Goal: Task Accomplishment & Management: Use online tool/utility

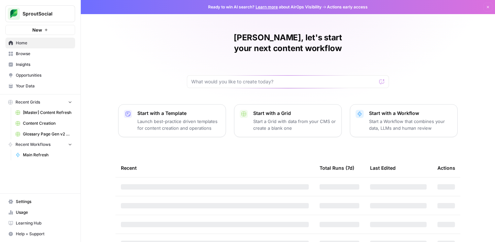
click at [59, 114] on span "[Master] Content Refresh" at bounding box center [47, 113] width 49 height 6
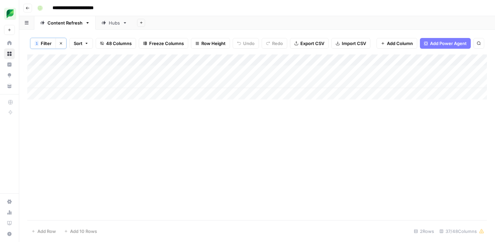
click at [51, 44] on span "Filter" at bounding box center [46, 43] width 11 height 7
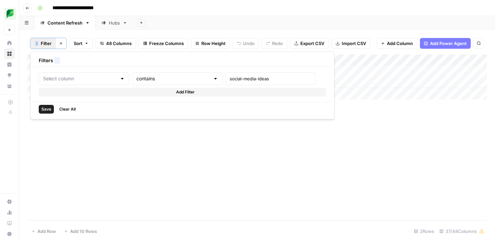
type input "Slug"
click at [244, 79] on input "social-media-ideas" at bounding box center [288, 78] width 89 height 7
type input "youtube-channel-management"
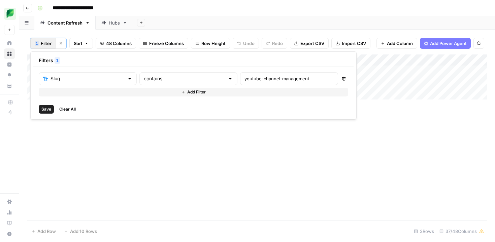
click at [46, 111] on span "Save" at bounding box center [46, 109] width 10 height 6
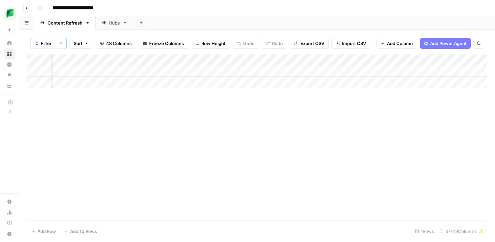
scroll to position [0, 920]
click at [200, 71] on div "Add Column" at bounding box center [257, 72] width 460 height 34
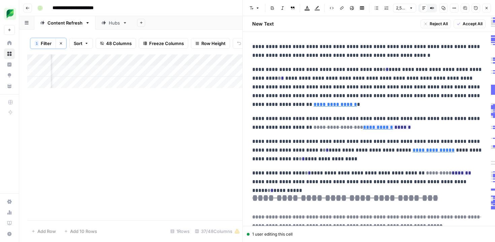
scroll to position [5, 0]
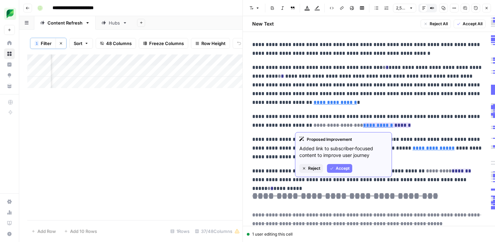
click at [311, 170] on span "Reject" at bounding box center [314, 169] width 12 height 6
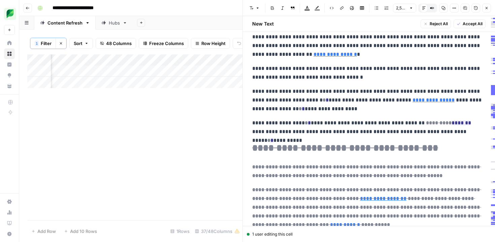
scroll to position [54, 0]
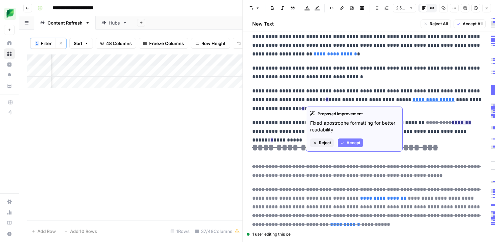
click at [323, 145] on span "Reject" at bounding box center [325, 143] width 12 height 6
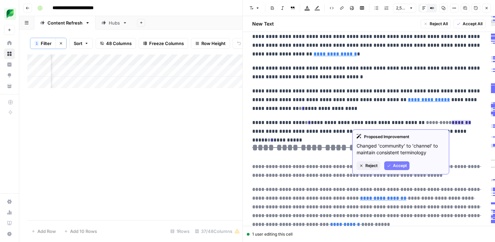
click at [397, 166] on span "Accept" at bounding box center [400, 166] width 14 height 6
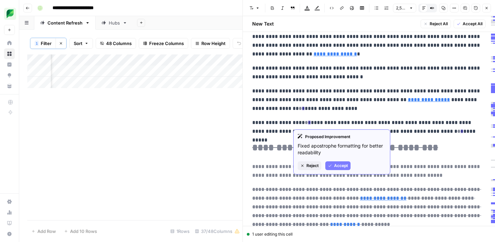
click at [305, 164] on button "Reject" at bounding box center [310, 166] width 24 height 9
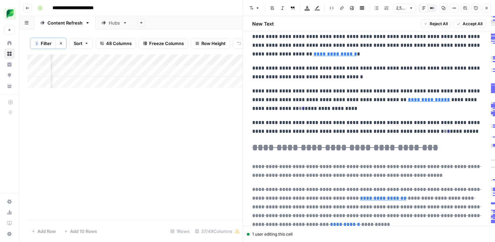
click at [275, 109] on p "**********" at bounding box center [368, 100] width 233 height 26
click at [302, 109] on ins "*" at bounding box center [303, 108] width 3 height 5
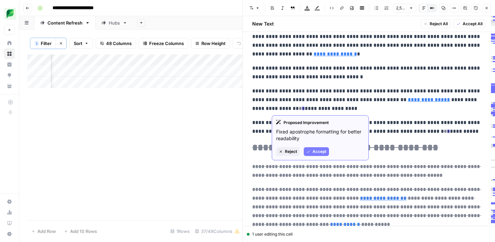
click at [281, 149] on button "Reject" at bounding box center [288, 151] width 24 height 9
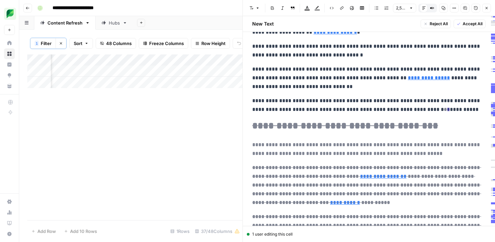
scroll to position [119, 0]
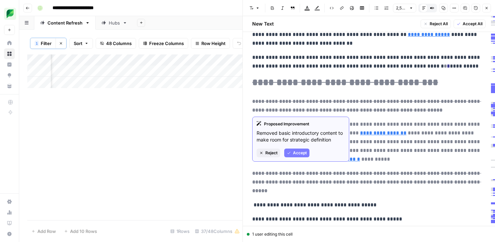
click at [269, 151] on span "Reject" at bounding box center [271, 153] width 12 height 6
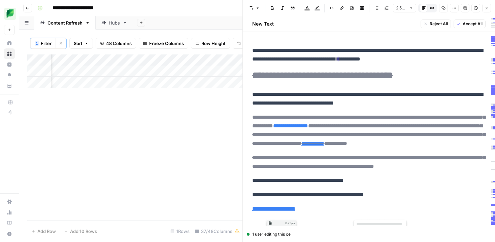
scroll to position [120, 0]
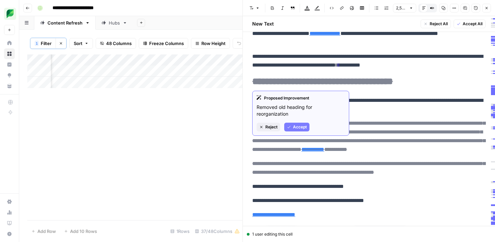
click at [300, 126] on span "Accept" at bounding box center [300, 127] width 14 height 6
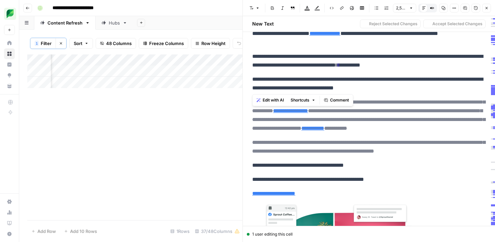
drag, startPoint x: 368, startPoint y: 90, endPoint x: 241, endPoint y: 82, distance: 127.2
click at [242, 82] on div "**********" at bounding box center [368, 121] width 253 height 242
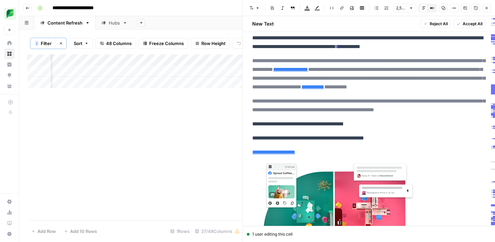
scroll to position [134, 0]
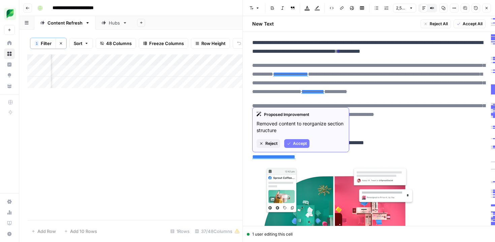
click at [299, 143] on span "Accept" at bounding box center [300, 144] width 14 height 6
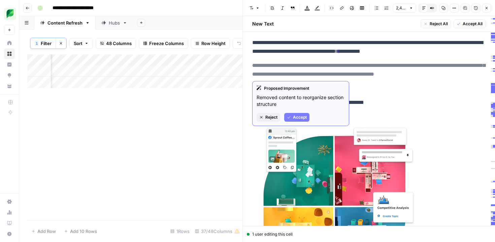
click at [304, 117] on span "Accept" at bounding box center [300, 117] width 14 height 6
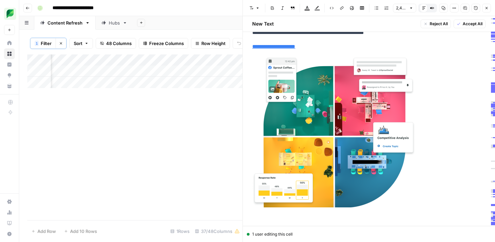
scroll to position [198, 0]
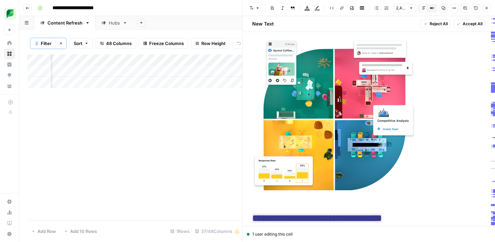
click at [412, 168] on img at bounding box center [333, 114] width 163 height 151
click at [379, 165] on img at bounding box center [333, 114] width 163 height 151
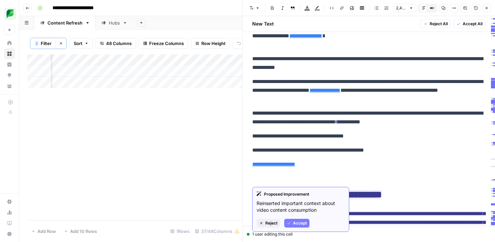
scroll to position [36, 0]
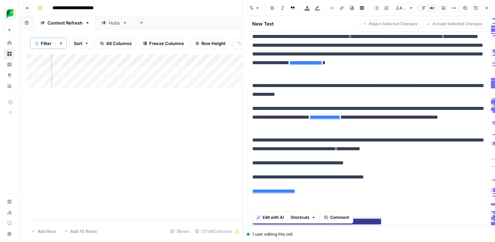
drag, startPoint x: 274, startPoint y: 206, endPoint x: 252, endPoint y: 163, distance: 48.8
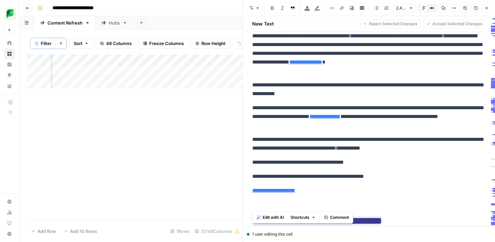
scroll to position [19, 0]
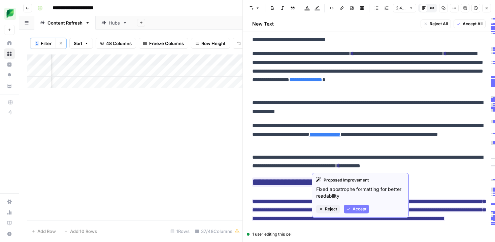
click at [351, 209] on button "Accept" at bounding box center [356, 209] width 25 height 9
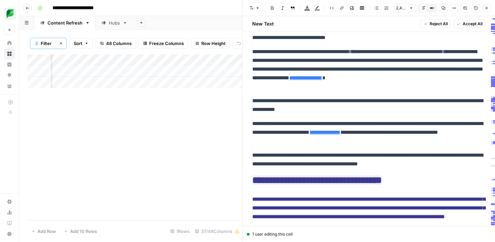
scroll to position [0, 0]
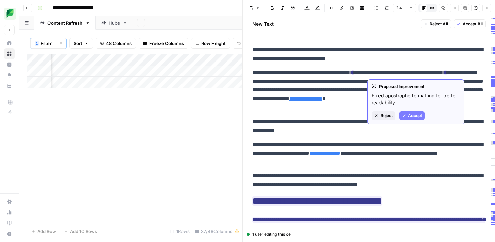
click at [410, 116] on span "Accept" at bounding box center [415, 116] width 14 height 6
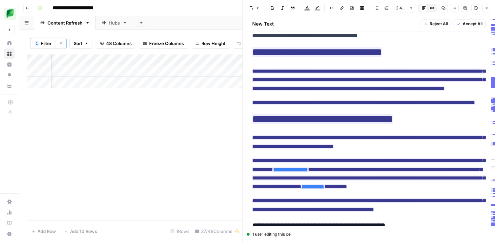
scroll to position [152, 0]
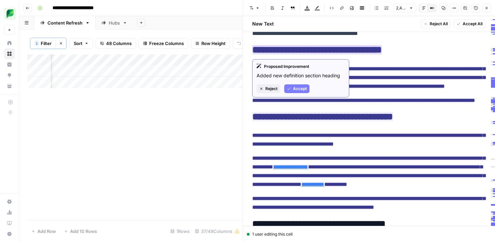
click at [301, 91] on span "Accept" at bounding box center [300, 89] width 14 height 6
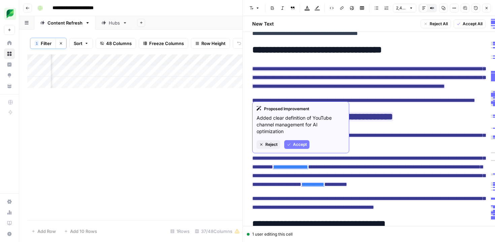
click at [301, 144] on span "Accept" at bounding box center [300, 145] width 14 height 6
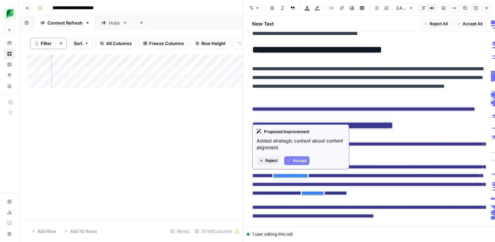
click at [297, 159] on span "Accept" at bounding box center [300, 161] width 14 height 6
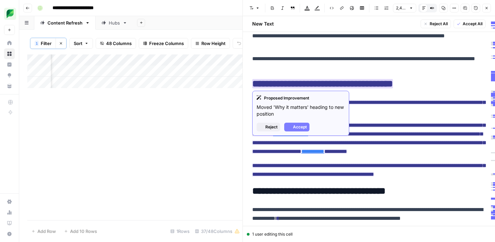
scroll to position [204, 0]
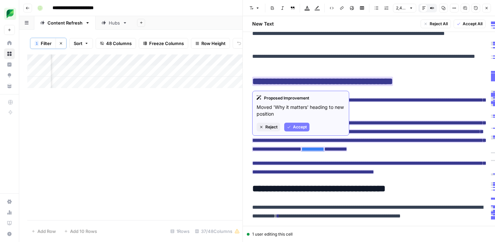
click at [303, 126] on span "Accept" at bounding box center [300, 127] width 14 height 6
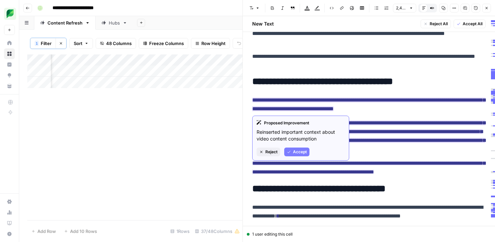
click at [298, 150] on span "Accept" at bounding box center [300, 152] width 14 height 6
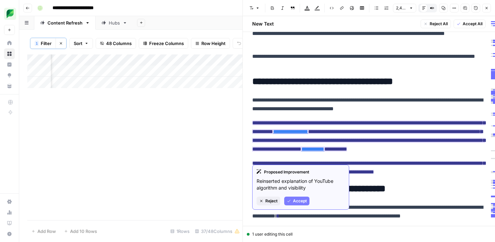
click at [304, 201] on span "Accept" at bounding box center [300, 201] width 14 height 6
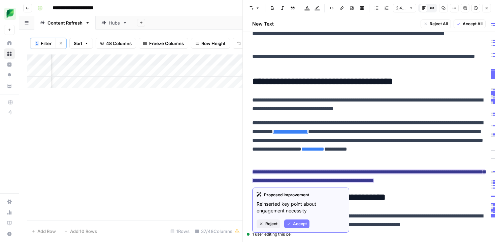
click at [298, 223] on span "Accept" at bounding box center [300, 224] width 14 height 6
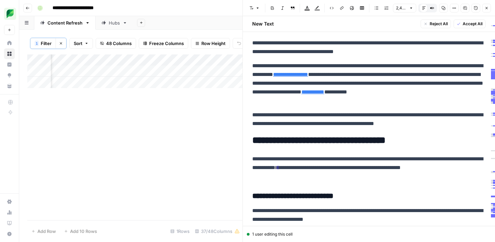
scroll to position [322, 0]
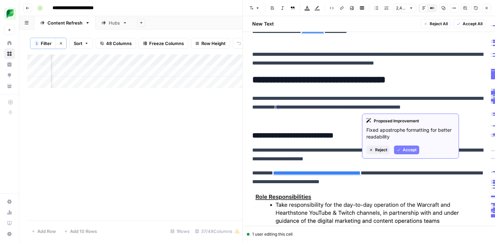
click at [373, 150] on button "Reject" at bounding box center [378, 150] width 24 height 9
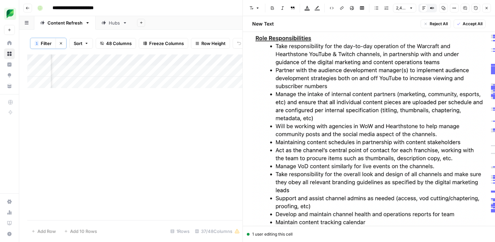
scroll to position [530, 0]
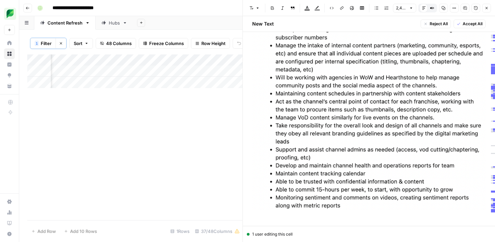
click at [373, 150] on img at bounding box center [368, 97] width 233 height 227
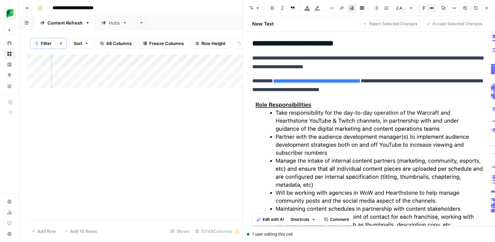
scroll to position [410, 0]
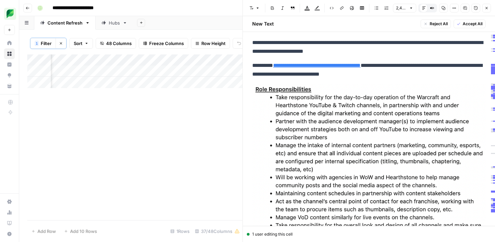
scroll to position [440, 0]
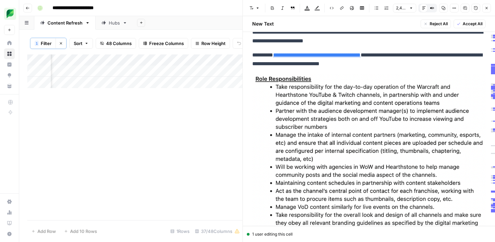
click at [319, 55] on link "**********" at bounding box center [317, 55] width 88 height 5
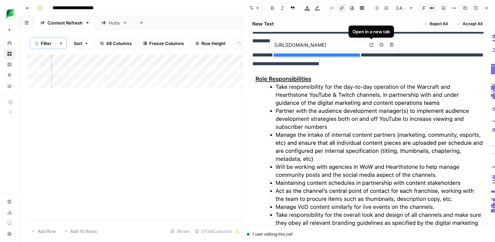
click at [373, 47] on link "Open in a new tab" at bounding box center [371, 45] width 9 height 9
click at [379, 47] on icon "button" at bounding box center [381, 45] width 4 height 4
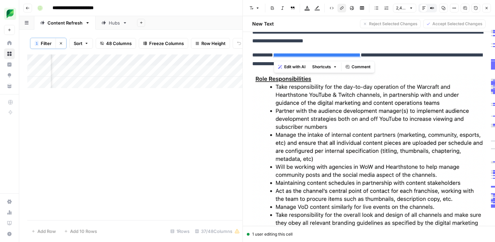
click at [386, 114] on img at bounding box center [368, 187] width 233 height 227
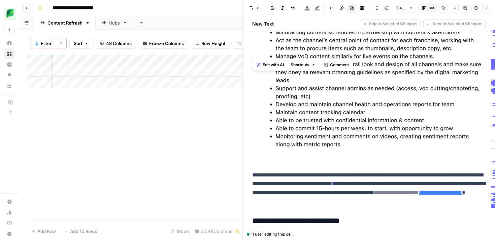
scroll to position [613, 0]
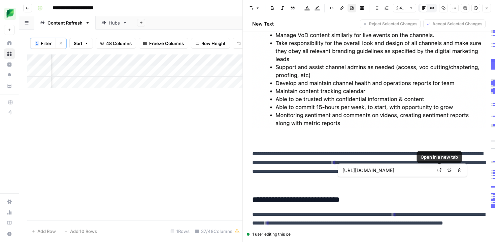
click at [438, 169] on icon at bounding box center [440, 171] width 4 height 4
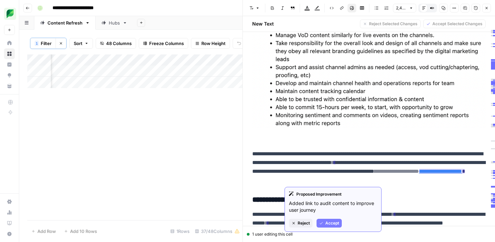
click at [335, 221] on span "Accept" at bounding box center [332, 224] width 14 height 6
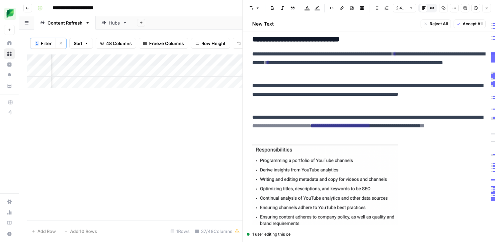
scroll to position [773, 0]
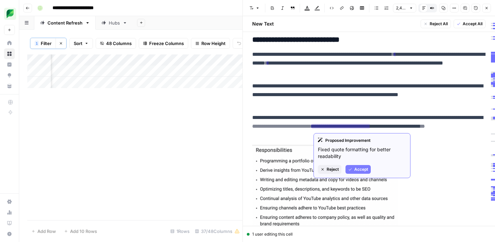
click at [329, 172] on span "Reject" at bounding box center [333, 170] width 12 height 6
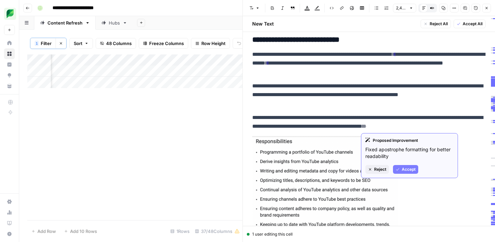
click at [380, 169] on span "Reject" at bounding box center [380, 170] width 12 height 6
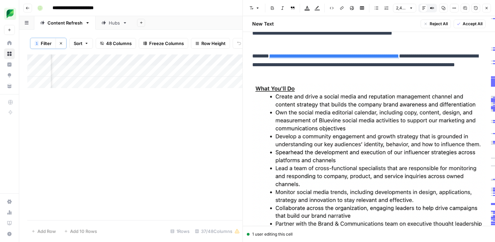
scroll to position [1152, 0]
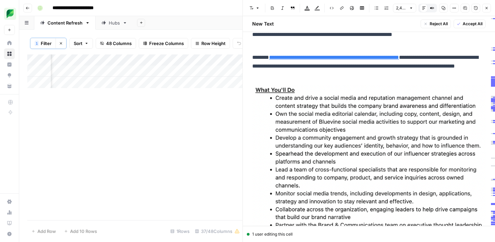
click at [363, 60] on link "**********" at bounding box center [334, 57] width 130 height 5
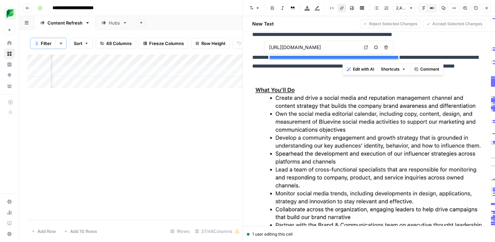
click at [375, 47] on icon "button" at bounding box center [376, 47] width 4 height 4
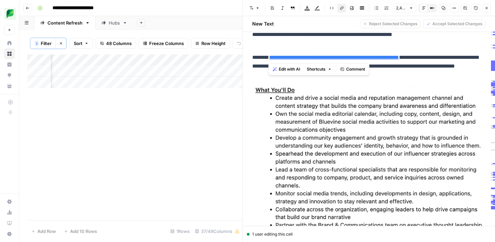
click at [430, 107] on img at bounding box center [368, 173] width 233 height 177
click at [309, 59] on link "**********" at bounding box center [334, 57] width 130 height 5
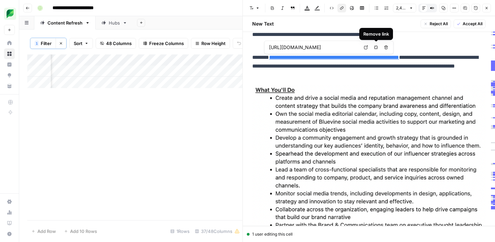
click at [373, 48] on button "Remove link" at bounding box center [376, 47] width 9 height 9
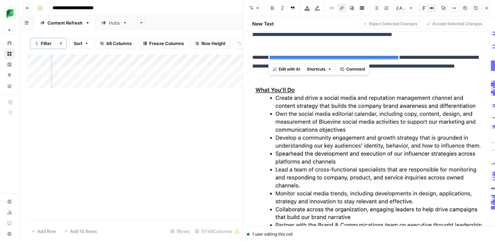
click at [313, 98] on img at bounding box center [368, 173] width 233 height 177
click at [439, 67] on p "**********" at bounding box center [368, 66] width 233 height 26
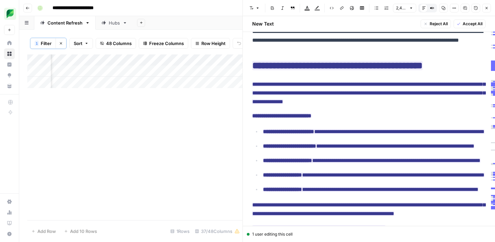
scroll to position [1423, 0]
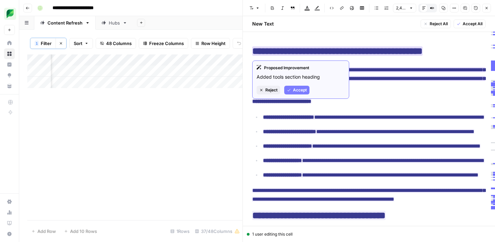
click at [293, 91] on span "Accept" at bounding box center [300, 90] width 14 height 6
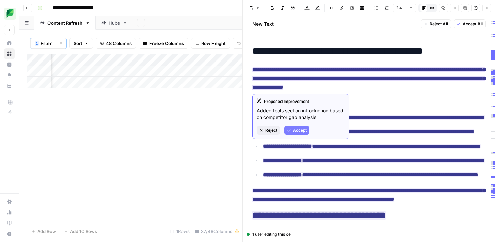
click at [301, 130] on span "Accept" at bounding box center [300, 131] width 14 height 6
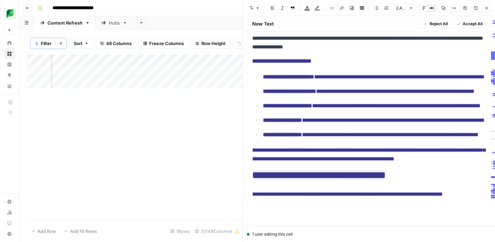
scroll to position [1464, 0]
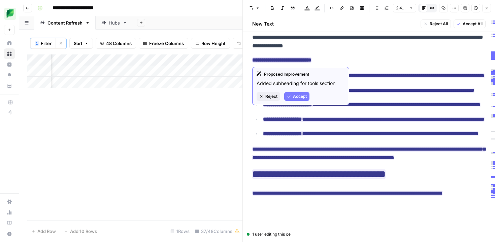
click at [293, 98] on span "Accept" at bounding box center [300, 97] width 14 height 6
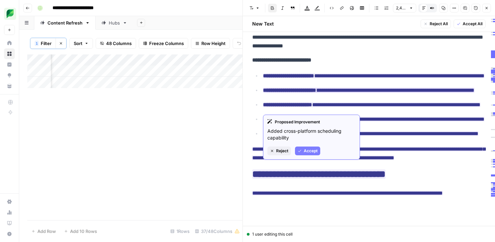
click at [312, 157] on div "Proposed Improvement Added cross-platform scheduling capability Reject Accept" at bounding box center [311, 137] width 97 height 45
click at [311, 153] on span "Accept" at bounding box center [311, 151] width 14 height 6
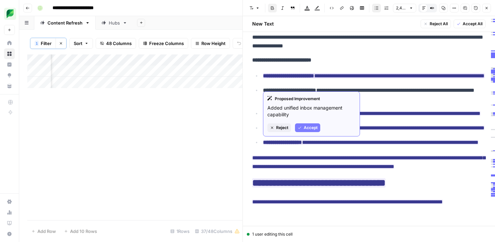
click at [307, 126] on span "Accept" at bounding box center [311, 128] width 14 height 6
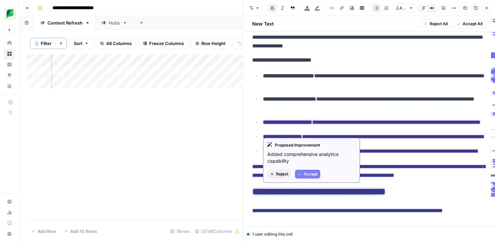
click at [307, 175] on span "Accept" at bounding box center [311, 174] width 14 height 6
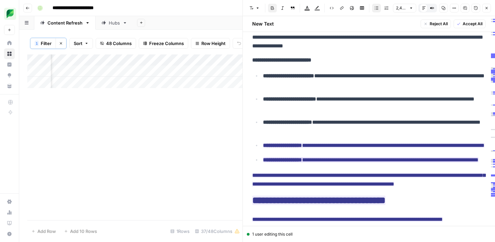
scroll to position [1464, 0]
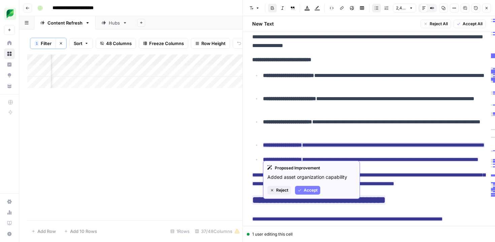
click at [310, 187] on button "Accept" at bounding box center [307, 190] width 25 height 9
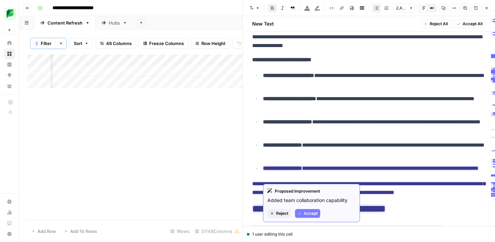
click at [308, 209] on button "Accept" at bounding box center [307, 213] width 25 height 9
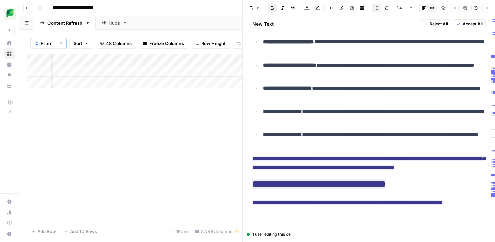
scroll to position [1519, 0]
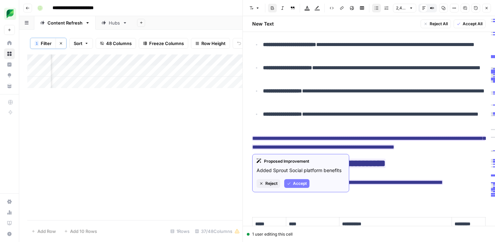
click at [299, 184] on span "Accept" at bounding box center [300, 184] width 14 height 6
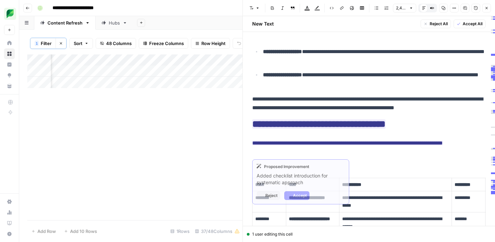
scroll to position [1558, 0]
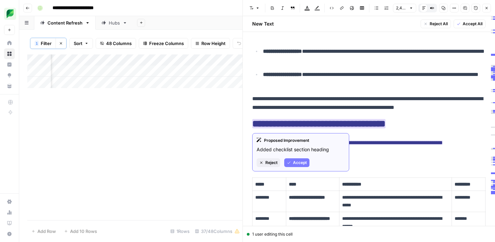
click at [291, 164] on icon "button" at bounding box center [289, 163] width 4 height 4
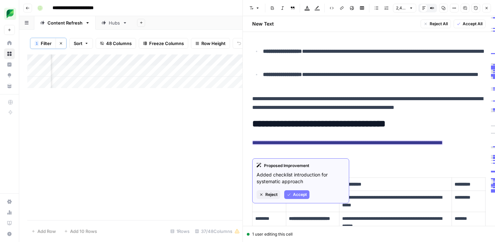
click at [299, 194] on span "Accept" at bounding box center [300, 195] width 14 height 6
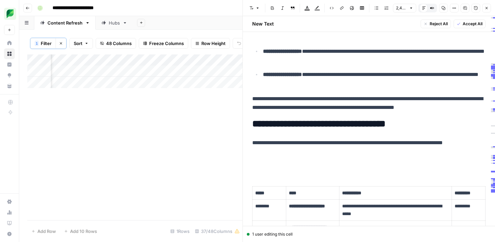
click at [335, 166] on p at bounding box center [368, 166] width 233 height 9
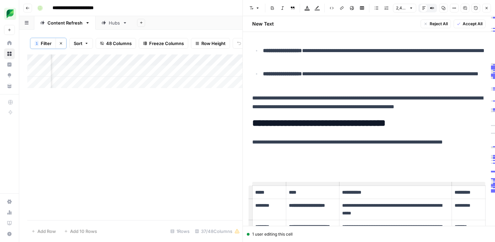
click at [261, 162] on p at bounding box center [368, 165] width 233 height 9
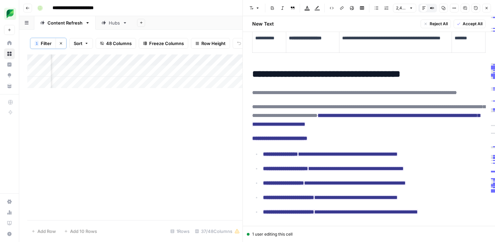
scroll to position [1853, 0]
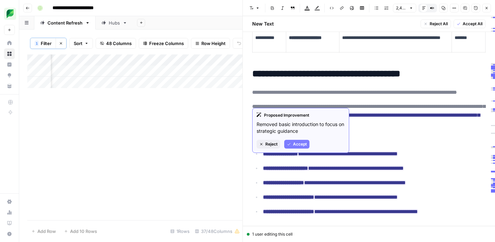
click at [302, 145] on span "Accept" at bounding box center [300, 144] width 14 height 6
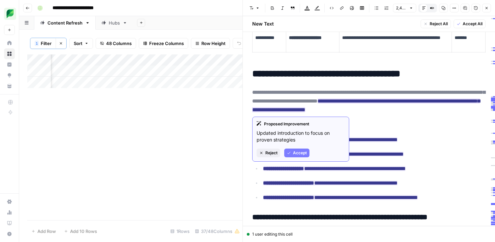
click at [297, 154] on span "Accept" at bounding box center [300, 153] width 14 height 6
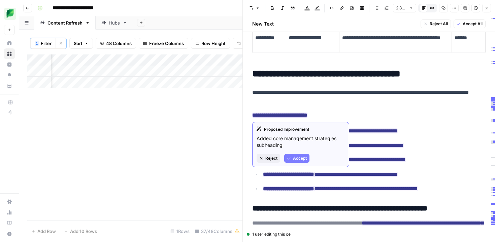
click at [296, 158] on span "Accept" at bounding box center [300, 159] width 14 height 6
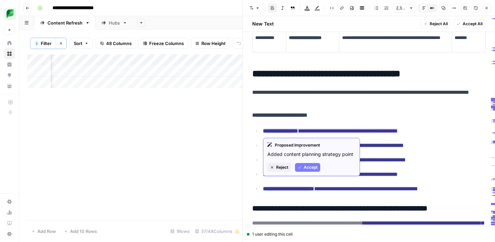
click at [305, 165] on span "Accept" at bounding box center [311, 168] width 14 height 6
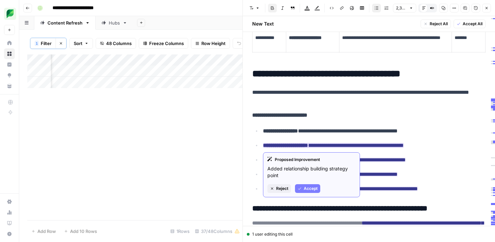
click at [305, 191] on span "Accept" at bounding box center [311, 189] width 14 height 6
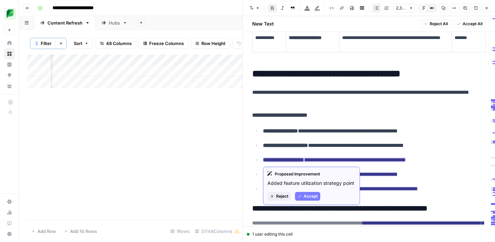
click at [314, 197] on span "Accept" at bounding box center [311, 197] width 14 height 6
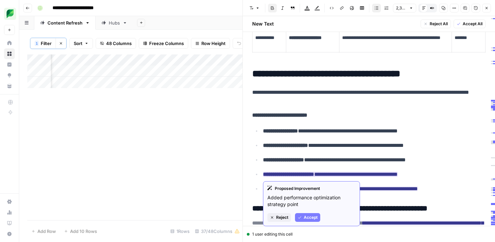
click at [308, 215] on span "Accept" at bounding box center [311, 218] width 14 height 6
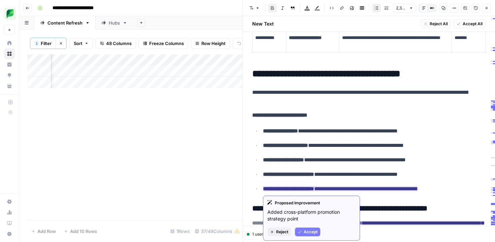
click at [308, 231] on span "Accept" at bounding box center [311, 232] width 14 height 6
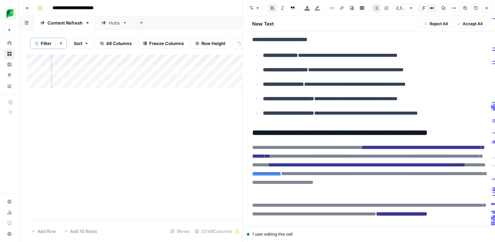
scroll to position [1985, 0]
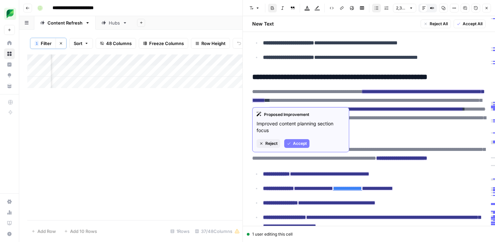
click at [295, 143] on span "Accept" at bounding box center [300, 144] width 14 height 6
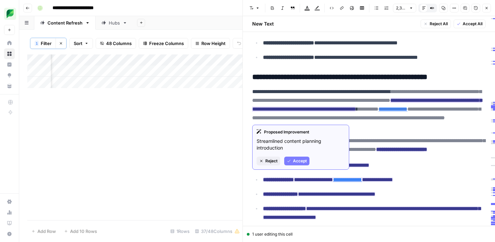
click at [299, 162] on span "Accept" at bounding box center [300, 161] width 14 height 6
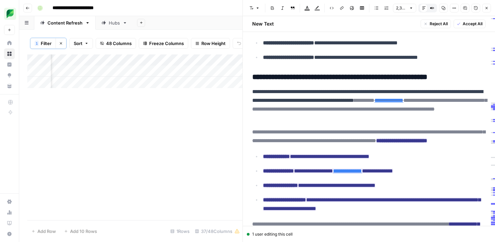
scroll to position [1985, 0]
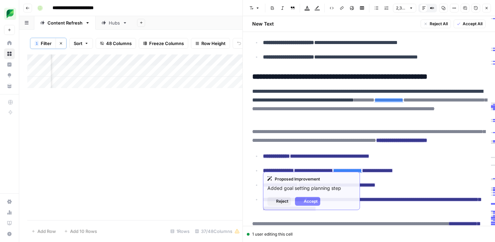
click at [296, 160] on span "**********" at bounding box center [316, 156] width 106 height 9
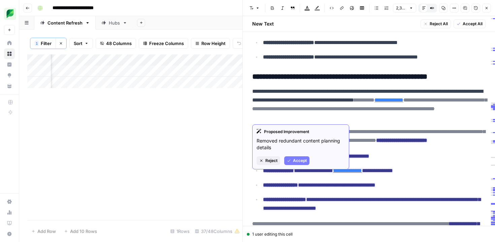
click at [292, 159] on button "Accept" at bounding box center [296, 161] width 25 height 9
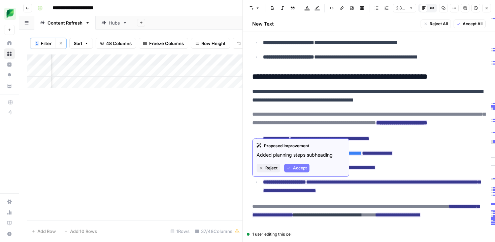
click at [297, 168] on span "Accept" at bounding box center [300, 168] width 14 height 6
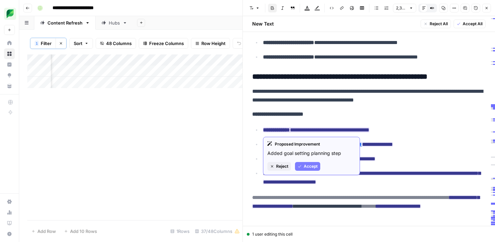
click at [305, 164] on span "Accept" at bounding box center [311, 167] width 14 height 6
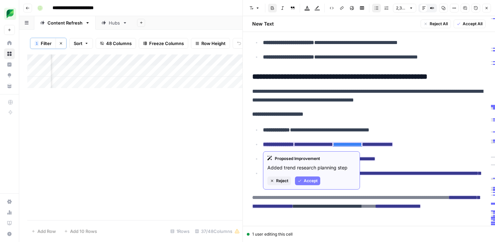
click at [306, 177] on button "Accept" at bounding box center [307, 181] width 25 height 9
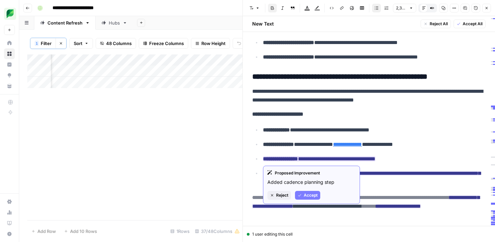
click at [305, 194] on span "Accept" at bounding box center [311, 196] width 14 height 6
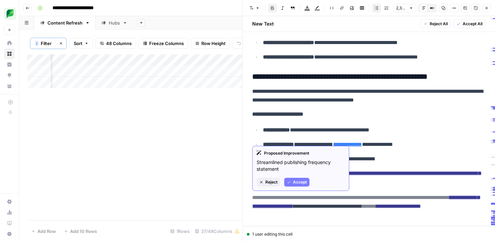
click at [306, 183] on span "Accept" at bounding box center [300, 182] width 14 height 6
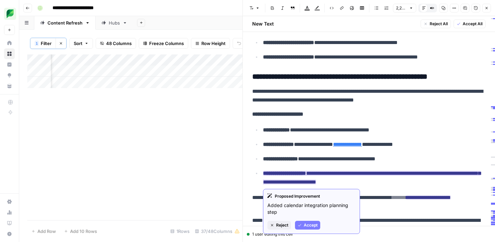
click at [302, 223] on button "Accept" at bounding box center [307, 225] width 25 height 9
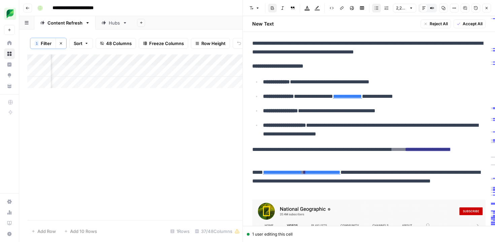
scroll to position [2037, 0]
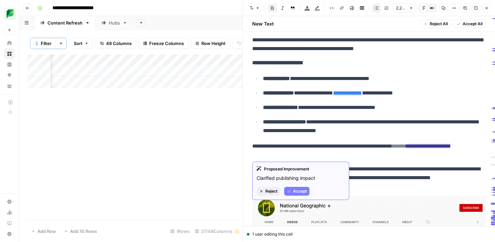
click at [295, 193] on span "Accept" at bounding box center [300, 192] width 14 height 6
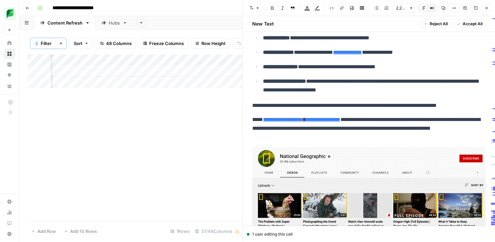
scroll to position [2094, 0]
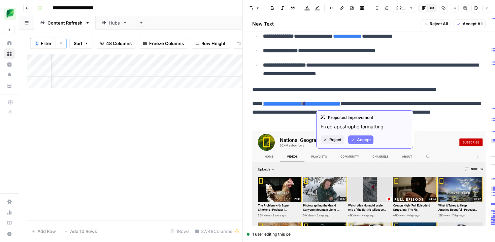
click at [357, 140] on span "Accept" at bounding box center [364, 140] width 14 height 6
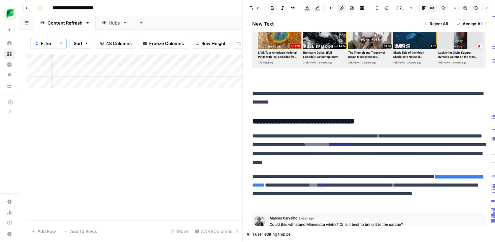
scroll to position [2313, 0]
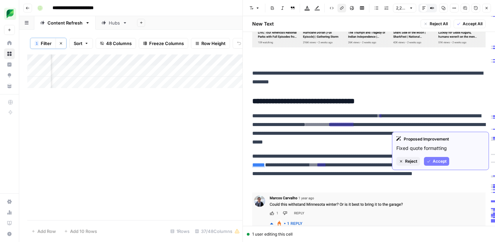
click at [430, 163] on icon "button" at bounding box center [429, 162] width 4 height 4
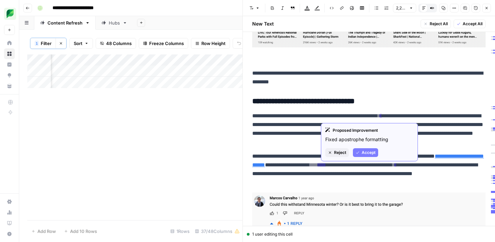
click at [374, 149] on button "Accept" at bounding box center [365, 152] width 25 height 9
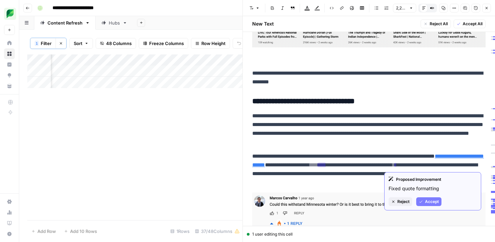
click at [423, 202] on icon "button" at bounding box center [421, 202] width 4 height 4
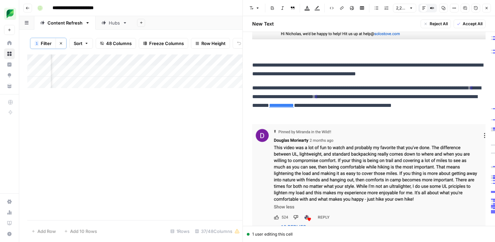
scroll to position [2645, 0]
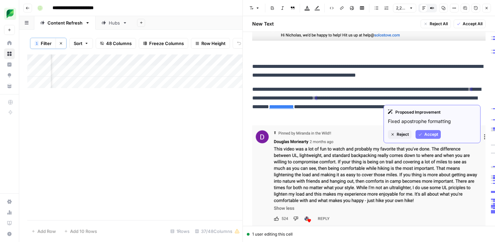
click at [424, 134] on button "Accept" at bounding box center [428, 134] width 25 height 9
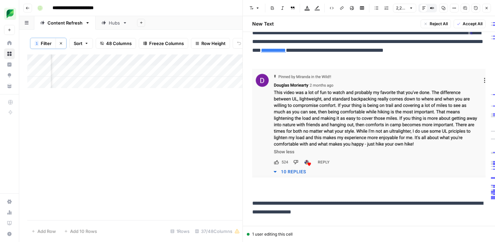
scroll to position [2698, 0]
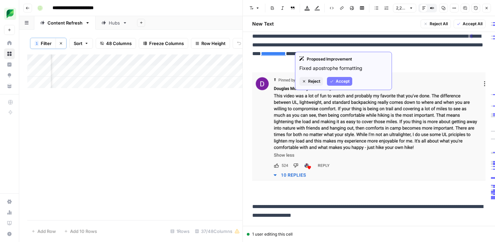
click at [333, 82] on icon "button" at bounding box center [332, 81] width 4 height 4
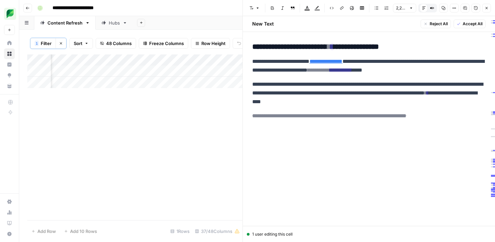
scroll to position [2894, 0]
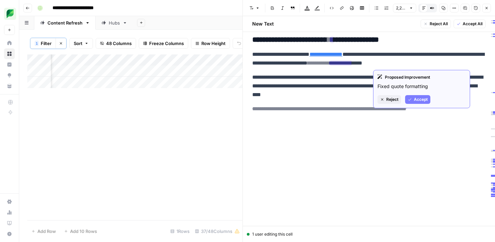
click at [418, 98] on span "Accept" at bounding box center [421, 100] width 14 height 6
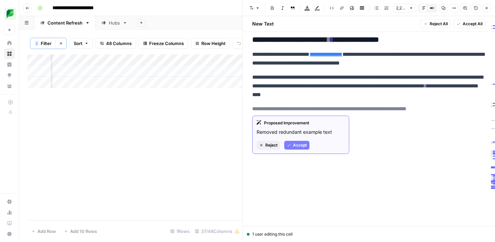
click at [291, 144] on button "Accept" at bounding box center [296, 145] width 25 height 9
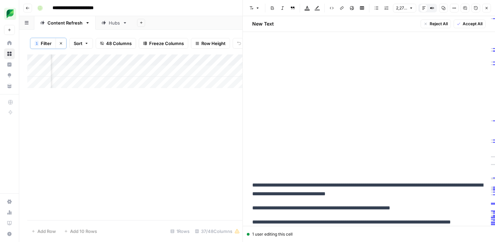
scroll to position [3091, 0]
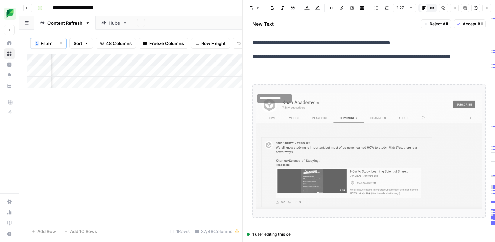
scroll to position [2856, 0]
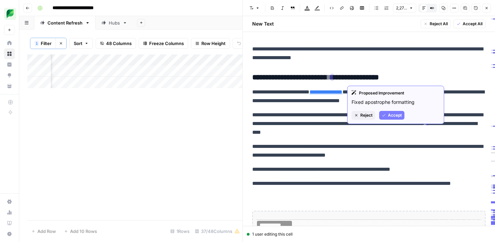
click at [389, 116] on span "Accept" at bounding box center [395, 115] width 14 height 6
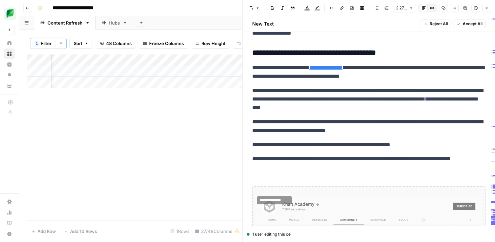
scroll to position [2884, 0]
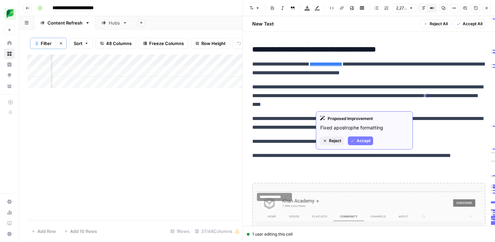
click at [331, 140] on span "Reject" at bounding box center [335, 141] width 12 height 6
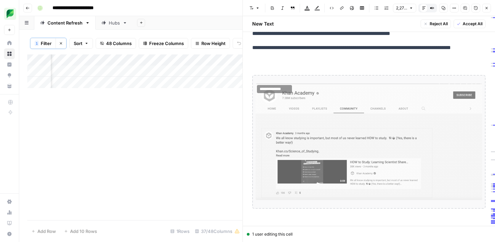
scroll to position [3008, 0]
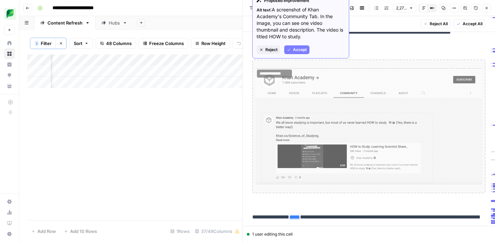
click at [295, 51] on span "Accept" at bounding box center [300, 50] width 14 height 6
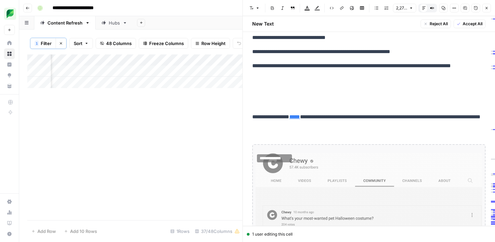
scroll to position [2973, 0]
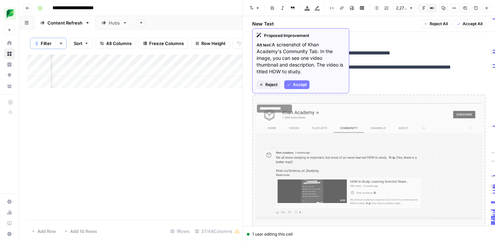
click at [266, 87] on span "Reject" at bounding box center [271, 85] width 12 height 6
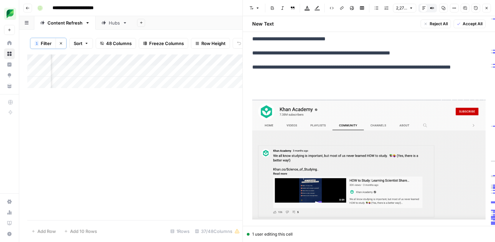
scroll to position [2982, 0]
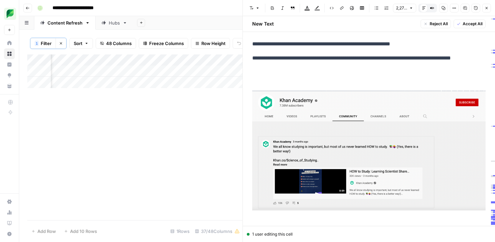
click at [284, 81] on p at bounding box center [368, 81] width 233 height 9
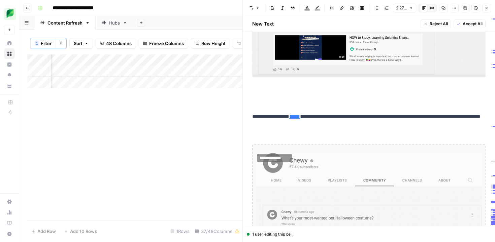
scroll to position [3104, 0]
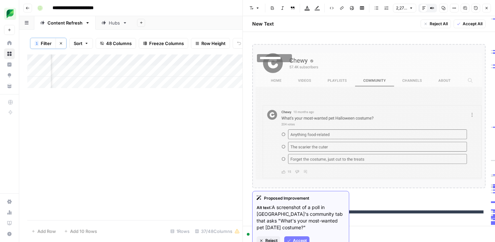
scroll to position [3173, 0]
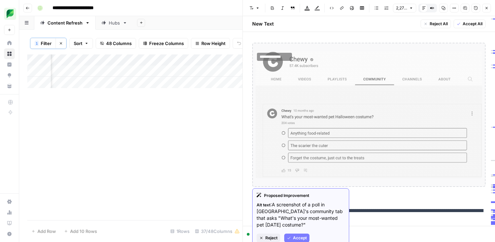
click at [272, 239] on span "Reject" at bounding box center [271, 238] width 12 height 6
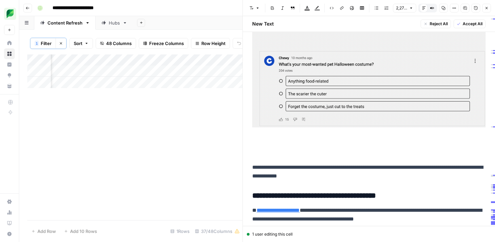
scroll to position [3225, 0]
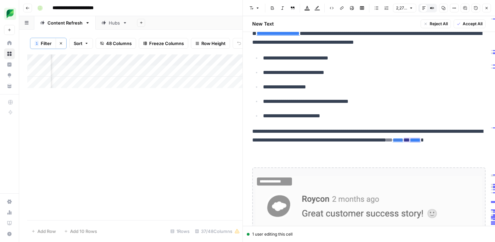
scroll to position [3371, 0]
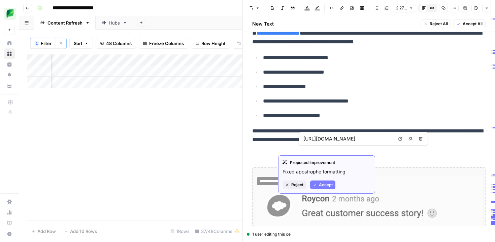
click at [296, 187] on span "Reject" at bounding box center [297, 185] width 12 height 6
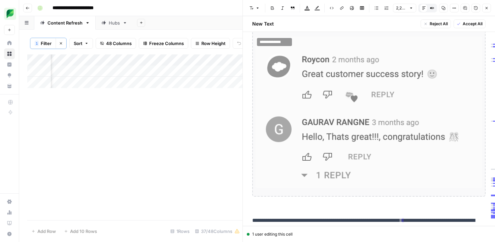
scroll to position [3513, 0]
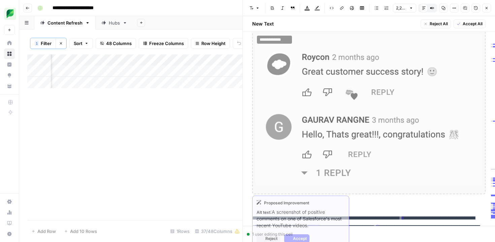
click at [333, 141] on img at bounding box center [369, 110] width 227 height 152
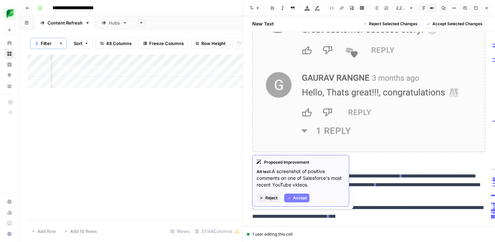
scroll to position [3555, 0]
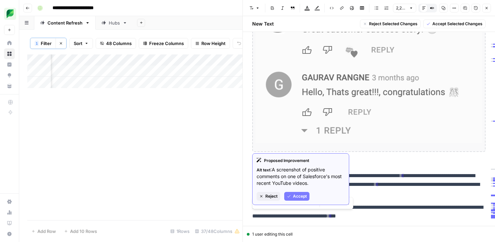
click at [293, 199] on span "Accept" at bounding box center [300, 197] width 14 height 6
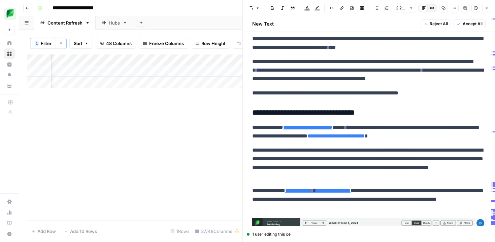
scroll to position [3386, 0]
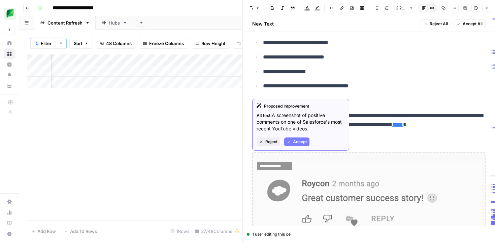
click at [269, 141] on span "Reject" at bounding box center [271, 142] width 12 height 6
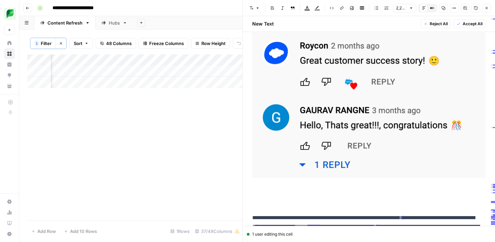
scroll to position [3538, 0]
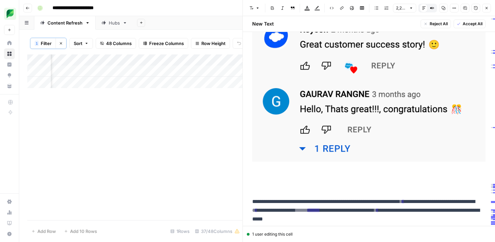
click at [253, 205] on p "**********" at bounding box center [368, 211] width 233 height 26
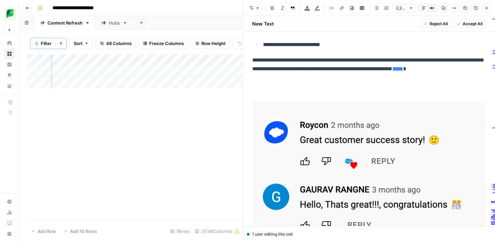
scroll to position [3441, 0]
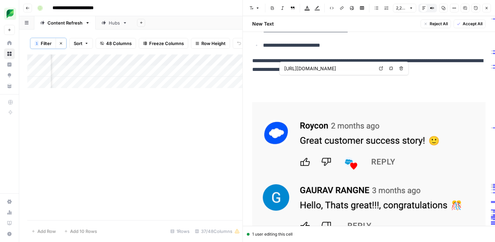
click at [265, 92] on p at bounding box center [368, 92] width 233 height 9
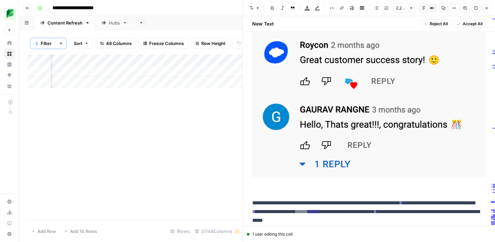
scroll to position [3608, 0]
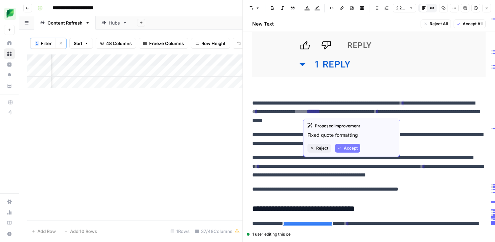
click at [327, 149] on span "Reject" at bounding box center [322, 148] width 12 height 6
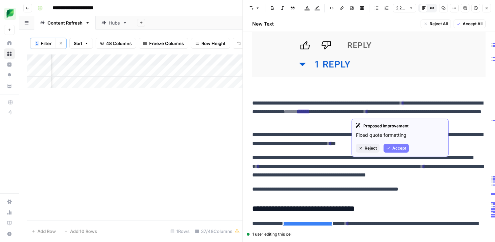
click at [367, 148] on span "Reject" at bounding box center [371, 148] width 12 height 6
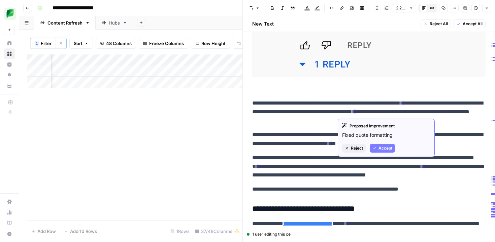
click at [352, 147] on span "Reject" at bounding box center [357, 148] width 12 height 6
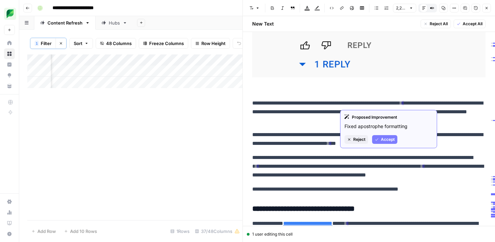
click at [355, 143] on button "Reject" at bounding box center [356, 139] width 24 height 9
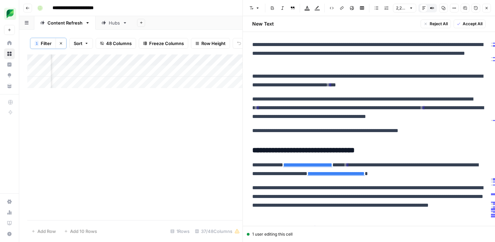
scroll to position [3671, 0]
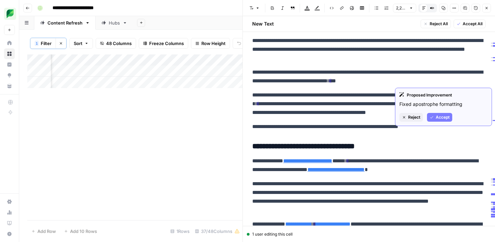
click at [409, 119] on span "Reject" at bounding box center [414, 117] width 12 height 6
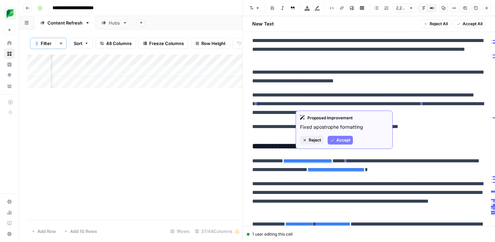
click at [310, 137] on span "Reject" at bounding box center [315, 140] width 12 height 6
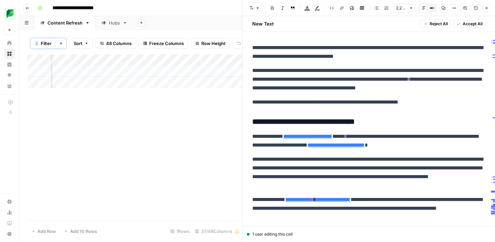
scroll to position [3707, 0]
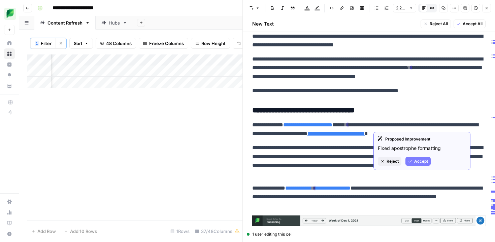
click at [387, 159] on span "Reject" at bounding box center [393, 162] width 12 height 6
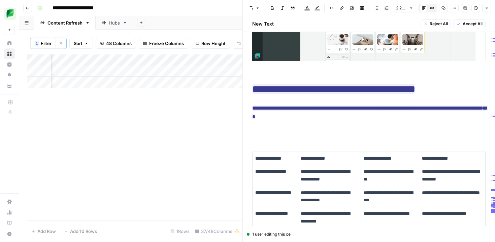
scroll to position [4004, 0]
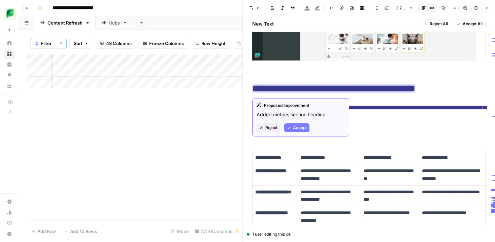
drag, startPoint x: 295, startPoint y: 128, endPoint x: 300, endPoint y: 125, distance: 5.3
click at [295, 128] on span "Accept" at bounding box center [300, 128] width 14 height 6
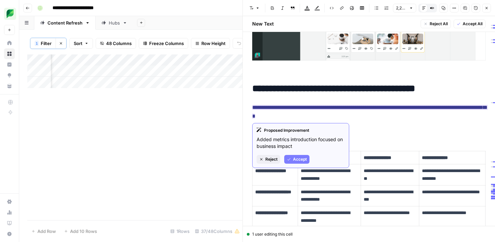
click at [296, 159] on span "Accept" at bounding box center [300, 160] width 14 height 6
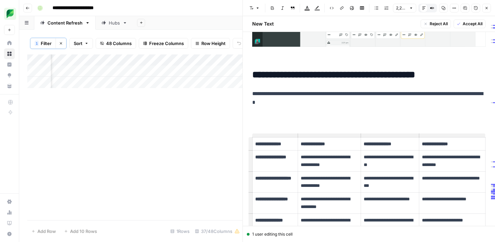
scroll to position [4018, 0]
click at [273, 116] on p at bounding box center [368, 116] width 233 height 9
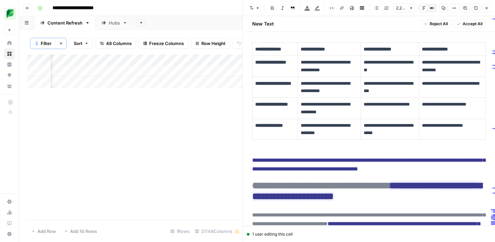
scroll to position [4099, 0]
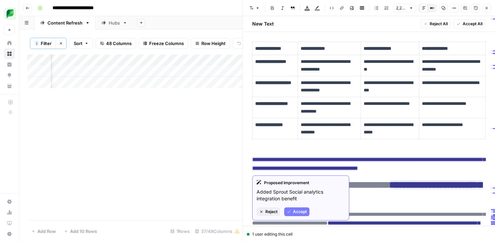
click at [293, 211] on span "Accept" at bounding box center [300, 212] width 14 height 6
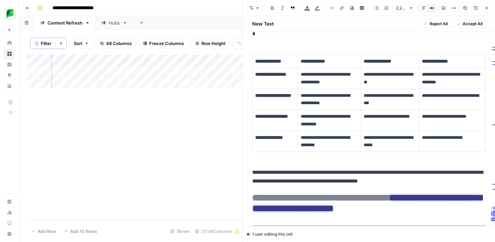
scroll to position [4087, 0]
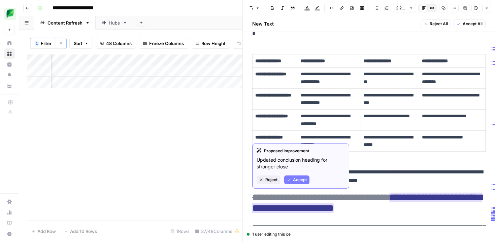
click at [301, 180] on span "Accept" at bounding box center [300, 180] width 14 height 6
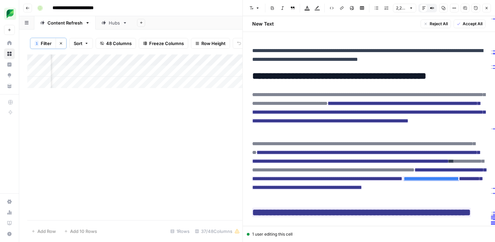
scroll to position [4220, 0]
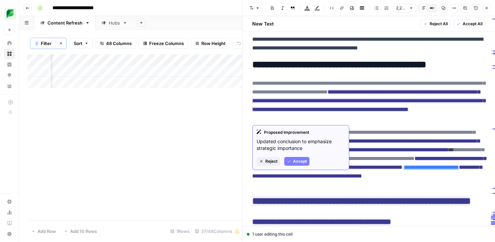
click at [300, 161] on span "Accept" at bounding box center [300, 162] width 14 height 6
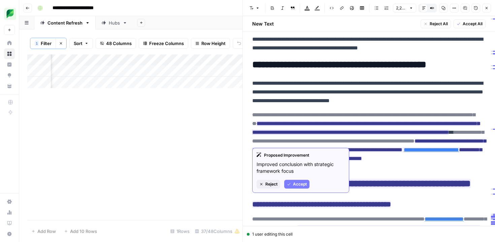
click at [302, 182] on span "Accept" at bounding box center [300, 184] width 14 height 6
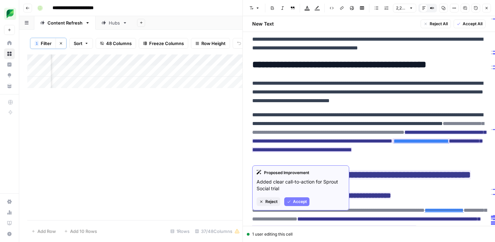
click at [296, 201] on span "Accept" at bounding box center [300, 202] width 14 height 6
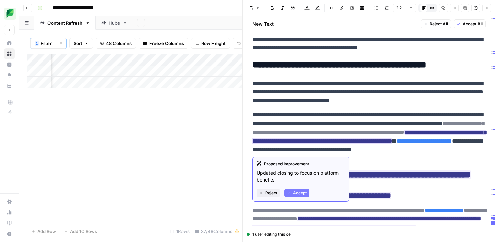
click at [301, 193] on span "Accept" at bounding box center [300, 193] width 14 height 6
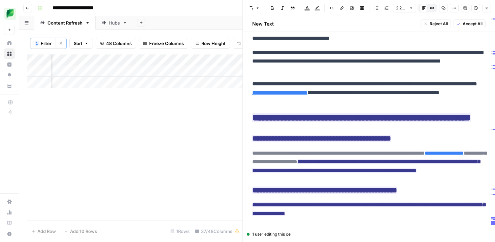
scroll to position [4289, 0]
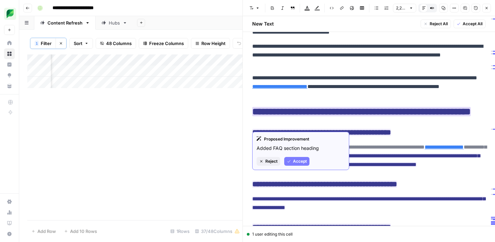
click at [300, 161] on span "Accept" at bounding box center [300, 162] width 14 height 6
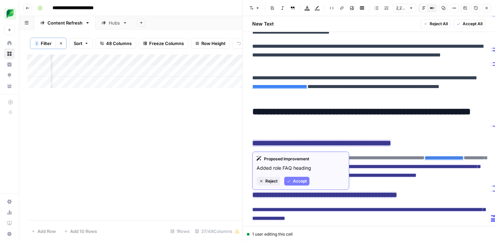
click at [298, 181] on span "Accept" at bounding box center [300, 181] width 14 height 6
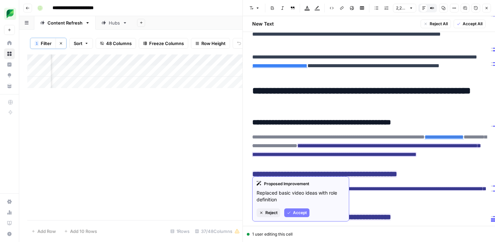
scroll to position [4311, 0]
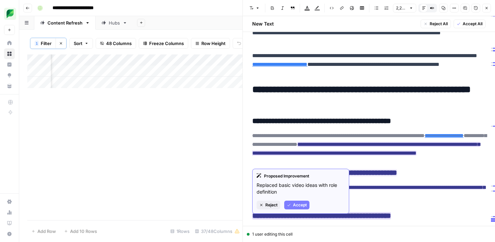
click at [298, 205] on span "Accept" at bounding box center [300, 205] width 14 height 6
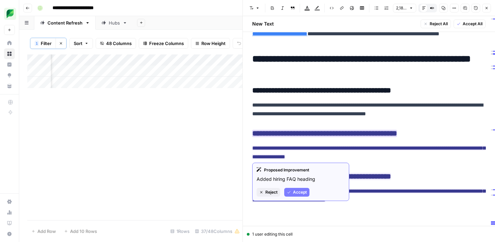
scroll to position [4345, 0]
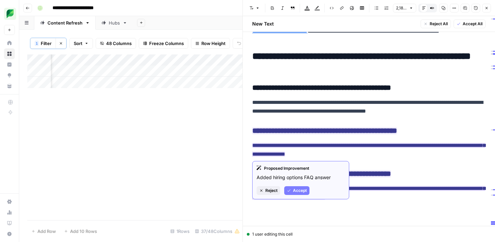
click at [300, 189] on span "Accept" at bounding box center [300, 191] width 14 height 6
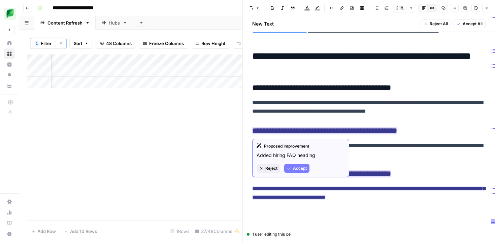
click at [292, 170] on button "Accept" at bounding box center [296, 168] width 25 height 9
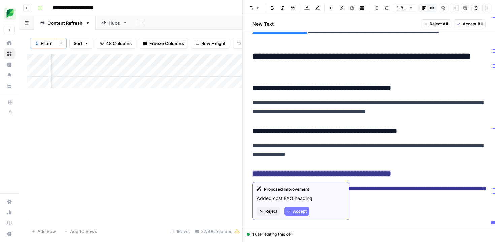
click at [296, 211] on span "Accept" at bounding box center [300, 212] width 14 height 6
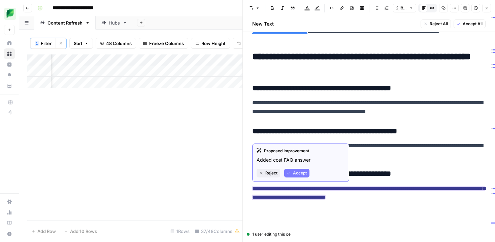
click at [296, 177] on button "Accept" at bounding box center [296, 173] width 25 height 9
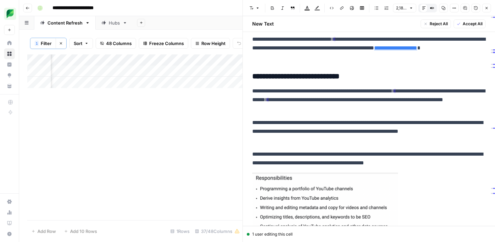
scroll to position [627, 0]
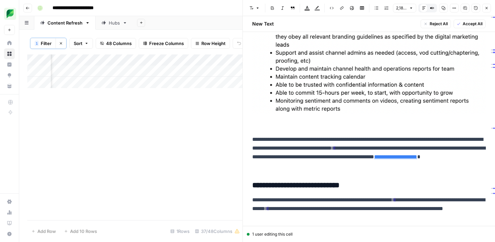
click at [315, 153] on p "**********" at bounding box center [368, 152] width 233 height 35
copy div "**********"
click at [485, 6] on icon "button" at bounding box center [487, 8] width 4 height 4
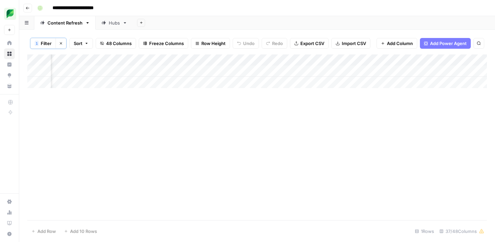
scroll to position [0, 1300]
click at [178, 60] on div "Add Column" at bounding box center [257, 72] width 460 height 34
drag, startPoint x: 310, startPoint y: 112, endPoint x: 391, endPoint y: 135, distance: 83.3
click at [311, 112] on div "Add Column" at bounding box center [257, 138] width 460 height 166
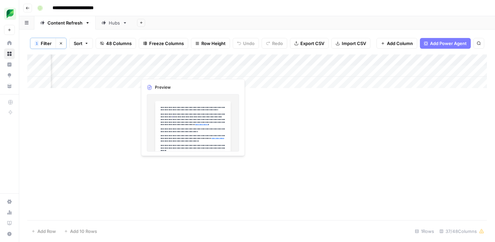
click at [170, 70] on div "Add Column" at bounding box center [257, 72] width 460 height 34
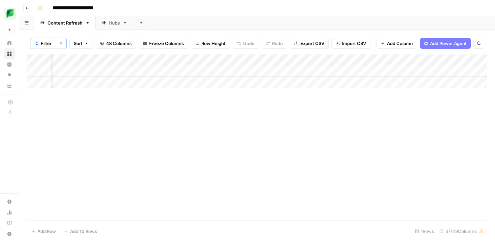
click at [190, 71] on div "Add Column" at bounding box center [257, 72] width 460 height 34
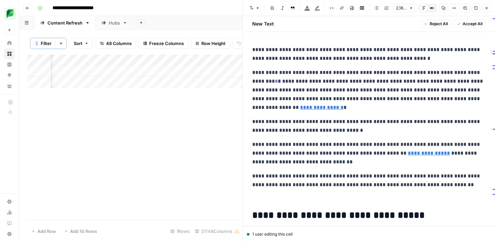
click at [298, 88] on p "**********" at bounding box center [368, 90] width 233 height 44
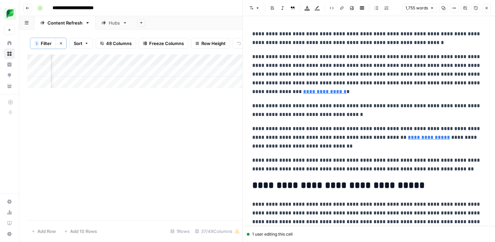
click at [487, 10] on button "Close" at bounding box center [486, 8] width 9 height 9
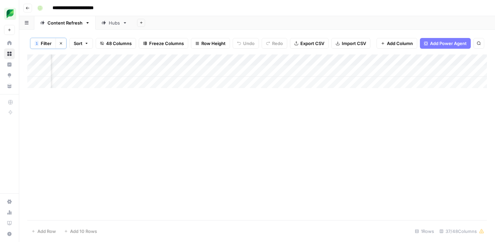
scroll to position [0, 1262]
click at [203, 71] on div "Add Column" at bounding box center [257, 72] width 460 height 34
click at [294, 71] on div "Add Column" at bounding box center [257, 72] width 460 height 34
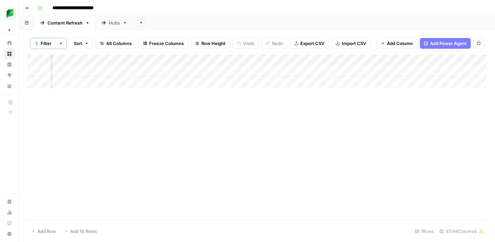
click at [196, 70] on div "Add Column" at bounding box center [257, 72] width 460 height 34
click at [160, 72] on div "Add Column" at bounding box center [257, 72] width 460 height 34
click at [167, 83] on input "**********" at bounding box center [179, 81] width 54 height 11
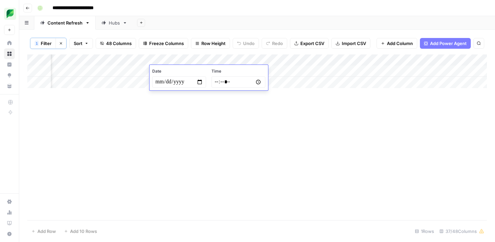
click at [197, 83] on input "**********" at bounding box center [179, 81] width 54 height 11
type input "**********"
click at [219, 83] on input "*****" at bounding box center [238, 81] width 54 height 11
click at [223, 108] on div "Add Column" at bounding box center [257, 138] width 460 height 166
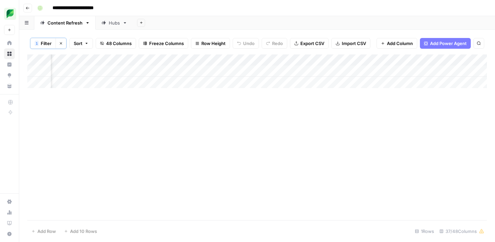
click at [179, 72] on div "Add Column" at bounding box center [257, 72] width 460 height 34
click at [168, 84] on input "**********" at bounding box center [179, 81] width 54 height 11
click at [200, 82] on input "**********" at bounding box center [179, 81] width 54 height 11
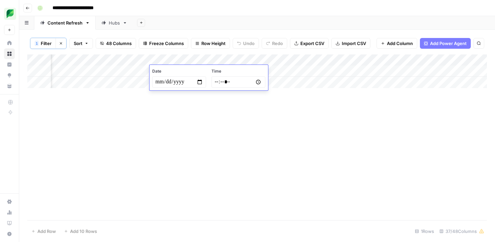
type input "**********"
click at [257, 82] on input "*****" at bounding box center [238, 81] width 54 height 11
type input "*****"
click at [324, 112] on div "Add Column" at bounding box center [257, 138] width 460 height 166
click at [166, 69] on div "Add Column" at bounding box center [257, 72] width 460 height 34
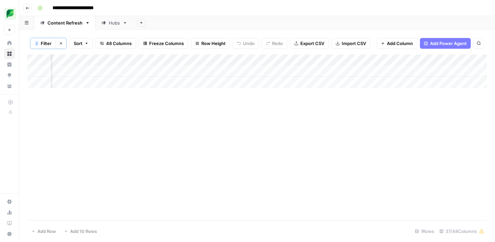
click at [269, 142] on div "Add Column" at bounding box center [257, 138] width 460 height 166
